Goal: Transaction & Acquisition: Purchase product/service

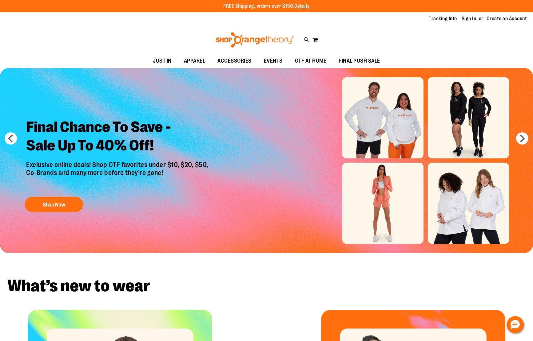
click at [396, 191] on img "Slide 1 of 6" at bounding box center [266, 160] width 533 height 185
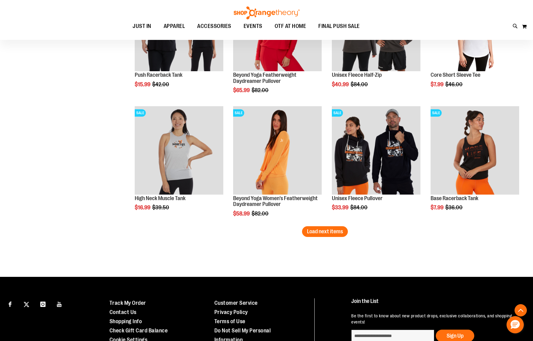
scroll to position [1014, 0]
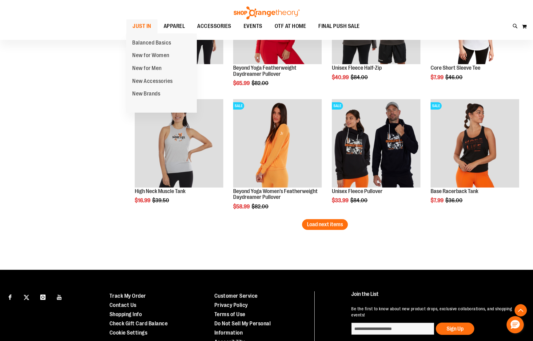
click at [147, 23] on span "JUST IN" at bounding box center [141, 26] width 19 height 14
click at [145, 57] on span "New for Women" at bounding box center [150, 56] width 37 height 8
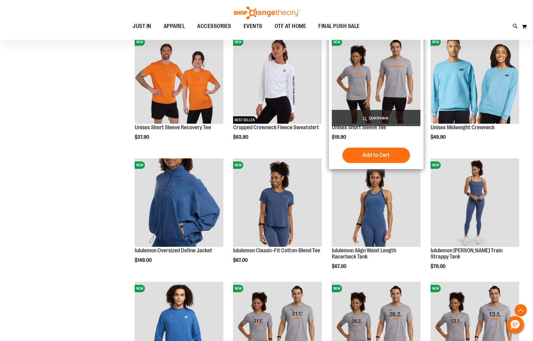
scroll to position [461, 0]
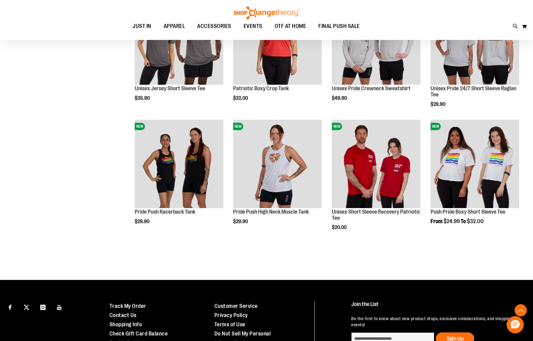
scroll to position [922, 0]
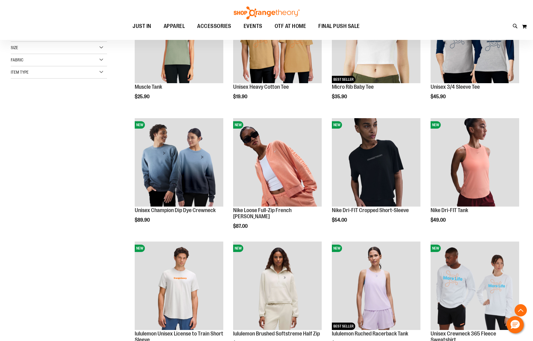
scroll to position [75, 0]
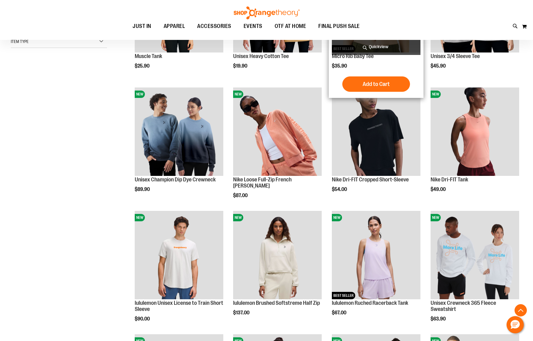
scroll to position [73, 0]
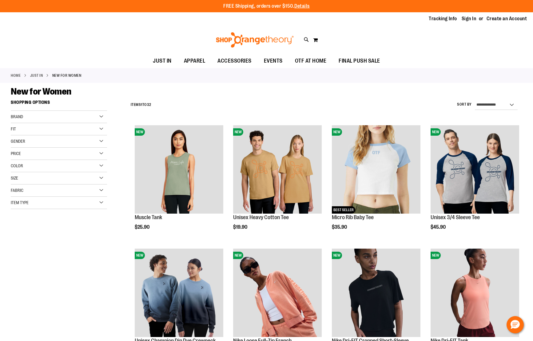
click at [194, 39] on div "Toggle Nav Search Popular Suggestions Advanced Search" at bounding box center [266, 40] width 533 height 28
